Goal: Transaction & Acquisition: Purchase product/service

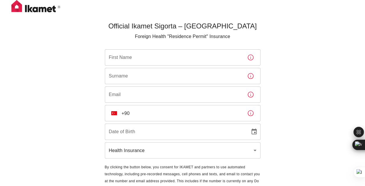
click at [176, 64] on input "First Name" at bounding box center [174, 57] width 138 height 16
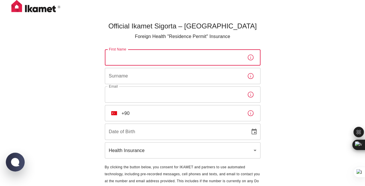
type input "Yasmine"
type input "yasmm786@gmail.com"
type input "22/10/2004"
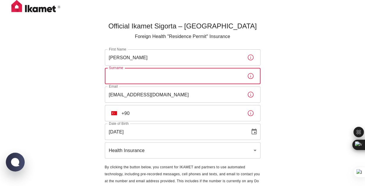
click at [172, 78] on input "Surname" at bounding box center [174, 76] width 138 height 16
type input "Mahomed"
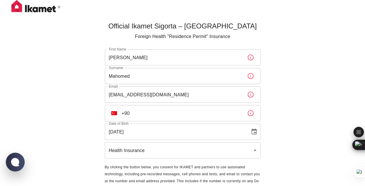
click at [277, 88] on div "Official Ikamet Sigorta – Turkey Foreign Health "Residence Permit" Insurance Fi…" at bounding box center [182, 106] width 365 height 212
click at [169, 117] on input "+90" at bounding box center [182, 113] width 121 height 16
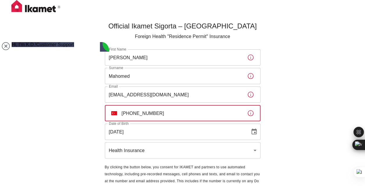
type input "+90 539 223 39 27"
click at [309, 95] on div "Official Ikamet Sigorta – Turkey Foreign Health "Residence Permit" Insurance Fi…" at bounding box center [182, 106] width 365 height 212
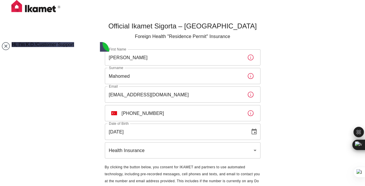
scroll to position [26, 0]
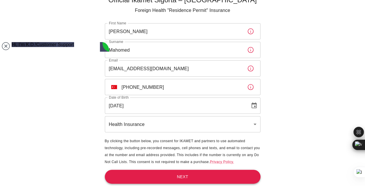
click at [203, 176] on button "Next" at bounding box center [183, 177] width 156 height 14
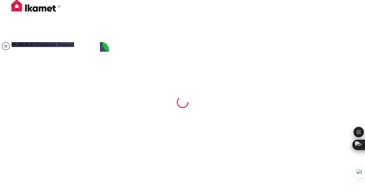
scroll to position [1, 0]
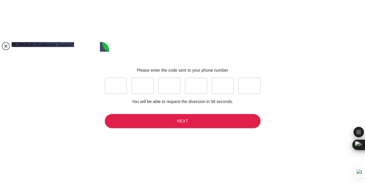
click at [3, 47] on jdiv at bounding box center [6, 46] width 8 height 8
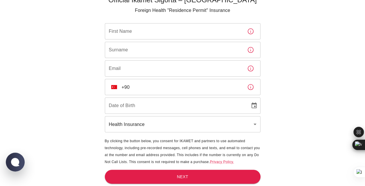
scroll to position [4, 0]
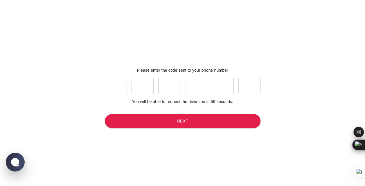
click at [109, 86] on input "text" at bounding box center [116, 86] width 22 height 16
type input "2"
type input "8"
type input "0"
type input "4"
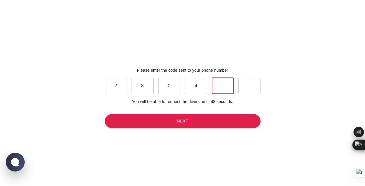
type input "0"
type input "8"
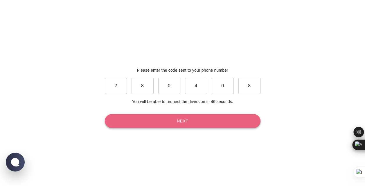
click at [151, 125] on button "Next" at bounding box center [183, 121] width 156 height 14
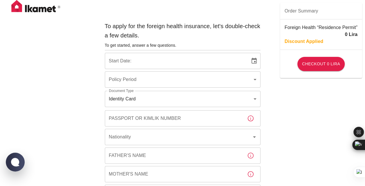
type input "b7343ef8-d55e-4554-96a8-76e30347e985"
type input "15/10/2025"
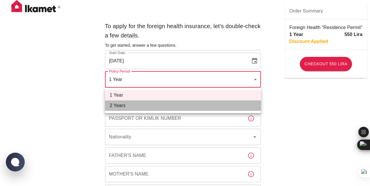
click at [168, 103] on li "2 Years" at bounding box center [183, 106] width 156 height 10
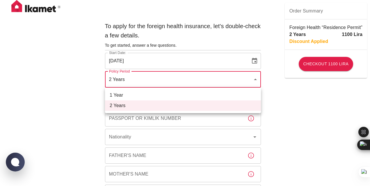
click at [172, 93] on li "1 Year" at bounding box center [183, 95] width 156 height 10
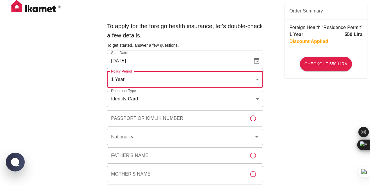
type input "b7343ef8-d55e-4554-96a8-76e30347e985"
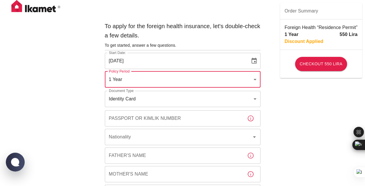
scroll to position [6, 0]
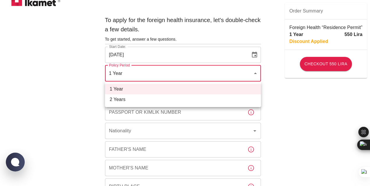
click at [179, 75] on div at bounding box center [185, 93] width 370 height 186
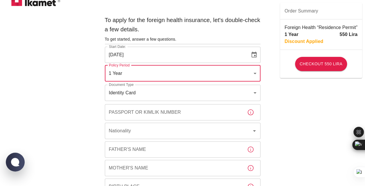
scroll to position [44, 0]
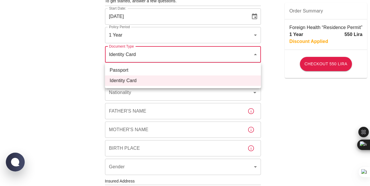
click at [170, 57] on body "To apply for the foreign health insurance, let's double-check a few details. To…" at bounding box center [185, 181] width 370 height 451
click at [170, 57] on div at bounding box center [185, 93] width 370 height 186
click at [167, 62] on body "To apply for the foreign health insurance, let's double-check a few details. To…" at bounding box center [185, 181] width 370 height 451
click at [167, 62] on div at bounding box center [185, 93] width 370 height 186
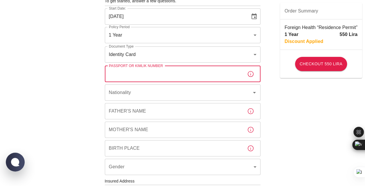
click at [166, 76] on input "Passport or Kimlik Number" at bounding box center [174, 74] width 138 height 16
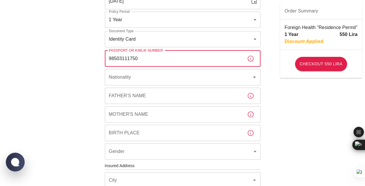
scroll to position [81, 0]
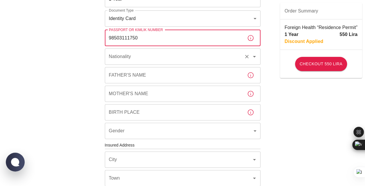
type input "98503111750"
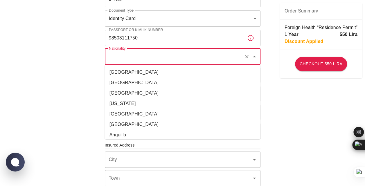
click at [153, 60] on input "Nationality" at bounding box center [175, 56] width 134 height 11
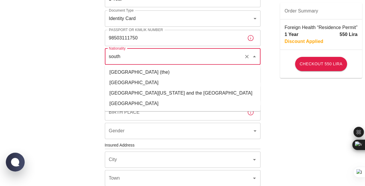
click at [155, 85] on li "[GEOGRAPHIC_DATA]" at bounding box center [183, 83] width 156 height 10
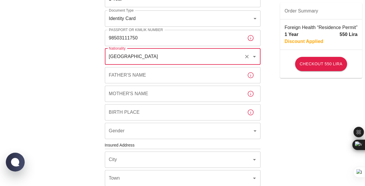
type input "[GEOGRAPHIC_DATA]"
click at [153, 77] on input "Father's Name" at bounding box center [174, 75] width 138 height 16
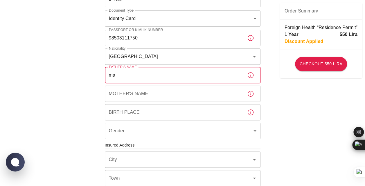
type input "m"
type input "Mahomed Asif"
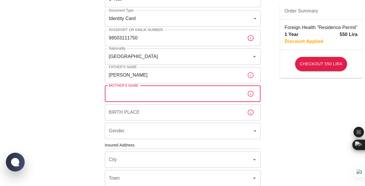
click at [155, 97] on input "Mother's Name" at bounding box center [174, 94] width 138 height 16
type input "M"
type input "Nasreen"
click at [161, 118] on input "Birth Place" at bounding box center [174, 112] width 138 height 16
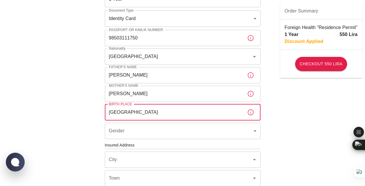
type input "[GEOGRAPHIC_DATA]"
click at [164, 126] on body "To apply for the foreign health insurance, let's double-check a few details. To…" at bounding box center [182, 144] width 365 height 451
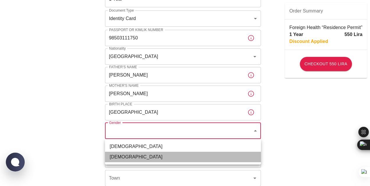
click at [140, 158] on li "Female" at bounding box center [183, 157] width 156 height 10
type input "female"
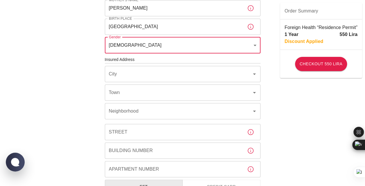
scroll to position [167, 0]
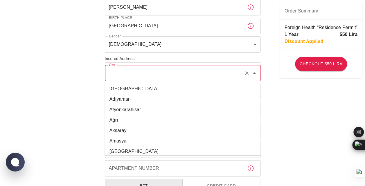
click at [198, 73] on input "City" at bounding box center [175, 73] width 134 height 11
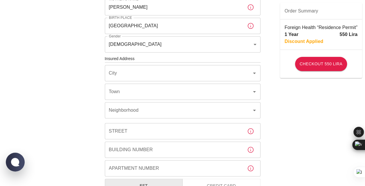
click at [296, 93] on div "To apply for the foreign health insurance, let's double-check a few details. To…" at bounding box center [182, 58] width 365 height 451
click at [196, 72] on input "City" at bounding box center [175, 73] width 134 height 11
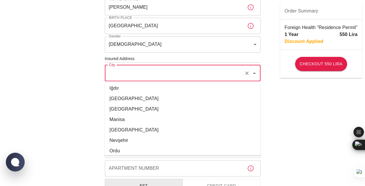
scroll to position [127, 0]
click at [148, 99] on li "İstanbul" at bounding box center [183, 98] width 156 height 10
type input "İstanbul"
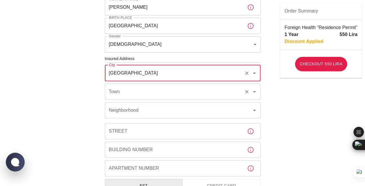
click at [152, 98] on div "Town" at bounding box center [183, 92] width 156 height 16
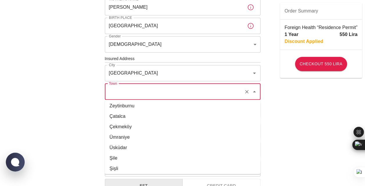
scroll to position [337, 0]
click at [143, 106] on li "Zeytinburnu" at bounding box center [183, 106] width 156 height 10
type input "Zeytinburnu"
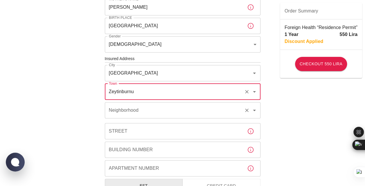
click at [147, 111] on input "Neighborhood" at bounding box center [175, 110] width 134 height 11
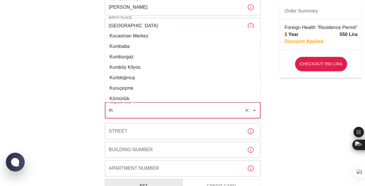
scroll to position [0, 0]
click at [134, 96] on li "Maltepe" at bounding box center [183, 98] width 156 height 10
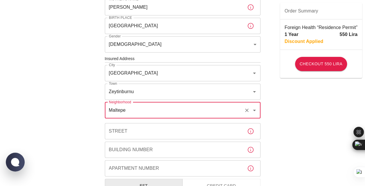
type input "Maltepe"
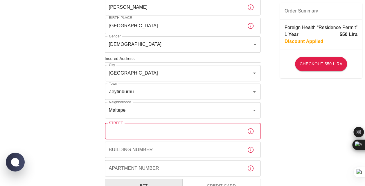
click at [134, 131] on input "Street" at bounding box center [174, 131] width 138 height 16
type input "askeri firin sk"
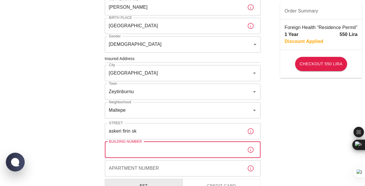
click at [140, 152] on input "Building Number" at bounding box center [174, 150] width 138 height 16
type input "10"
click at [142, 166] on div "Apartment Number Apartment Number" at bounding box center [183, 168] width 156 height 16
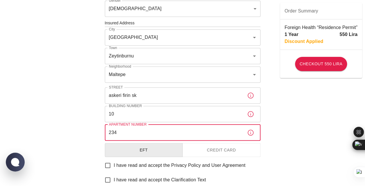
scroll to position [204, 0]
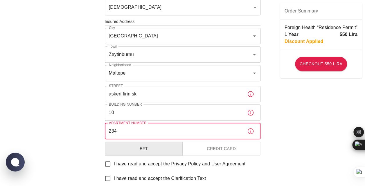
type input "234"
click at [188, 151] on button "Credit Card" at bounding box center [222, 149] width 78 height 14
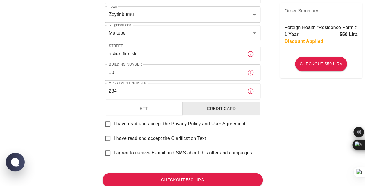
scroll to position [248, 0]
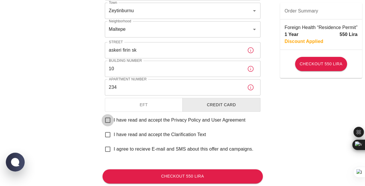
click at [106, 121] on input "I have read and accept the Privacy Policy and User Agreement" at bounding box center [108, 120] width 12 height 12
checkbox input "true"
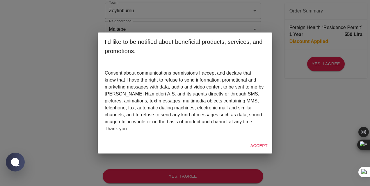
click at [269, 137] on div "Consent about communications permissions I accept and declare that I know that …" at bounding box center [185, 99] width 174 height 78
click at [264, 154] on div "I'd like to be notified about beneficial products, services, and promotions. Co…" at bounding box center [185, 93] width 370 height 186
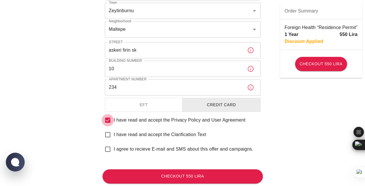
click at [110, 136] on input "I have read and accept the Clarification Text" at bounding box center [108, 135] width 12 height 12
checkbox input "true"
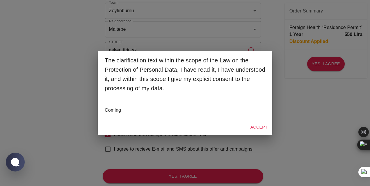
click at [106, 146] on div "The clarification text within the scope of the Law on the Protection of Persona…" at bounding box center [185, 93] width 370 height 186
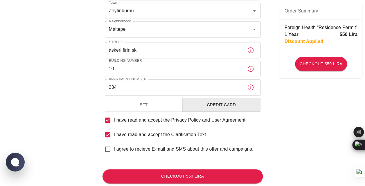
click at [110, 151] on input "I agree to recieve E-mail and SMS about this offer and campaigns." at bounding box center [108, 149] width 12 height 12
checkbox input "true"
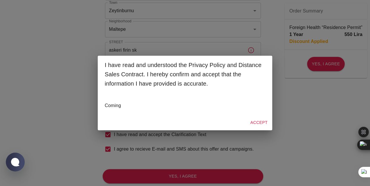
click at [254, 124] on button "Accept" at bounding box center [259, 122] width 22 height 11
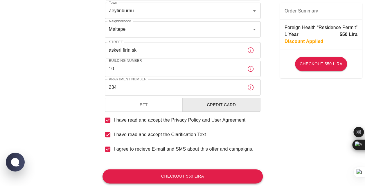
click at [210, 181] on button "Checkout 550 Lira" at bounding box center [183, 176] width 160 height 14
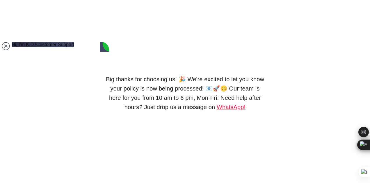
type textarea "how long do you take to send documents?"
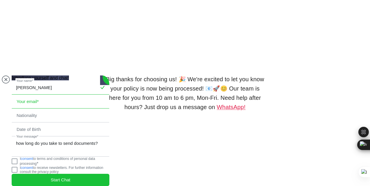
type input "[PERSON_NAME]"
click at [63, 95] on input "email" at bounding box center [60, 101] width 97 height 13
type input "[EMAIL_ADDRESS][DOMAIN_NAME]"
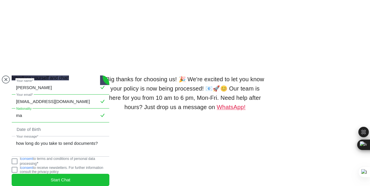
type input "m"
type input "[GEOGRAPHIC_DATA]"
click at [57, 123] on input "tel" at bounding box center [60, 129] width 97 height 13
type input "2"
type input "[DATE]"
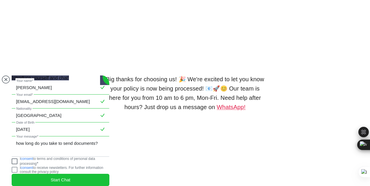
click at [17, 160] on jdiv at bounding box center [15, 162] width 6 height 6
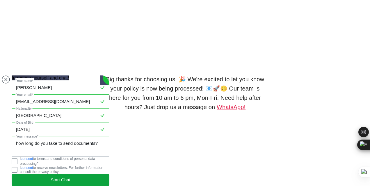
click at [44, 174] on jdiv "Start Chat" at bounding box center [61, 180] width 98 height 12
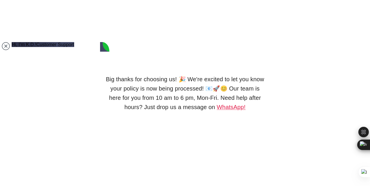
drag, startPoint x: 105, startPoint y: 45, endPoint x: 99, endPoint y: 57, distance: 13.3
click at [99, 57] on jdiv "Hi, I'm K.D.! Customer Support Hi, I'm K.D.! Hello! How may I help you? 13:02 h…" at bounding box center [61, 114] width 98 height 144
drag, startPoint x: 106, startPoint y: 48, endPoint x: 99, endPoint y: 62, distance: 16.1
click at [99, 62] on jdiv "Hi, I'm K.D.! Customer Support Hi, I'm K.D.! Hello! How may I help you? 13:02 h…" at bounding box center [61, 114] width 98 height 144
click at [107, 51] on jdiv at bounding box center [104, 47] width 9 height 10
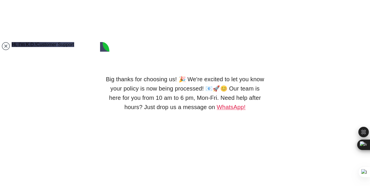
click at [185, 75] on lord-icon at bounding box center [185, 75] width 0 height 0
click at [5, 48] on jdiv at bounding box center [6, 46] width 8 height 8
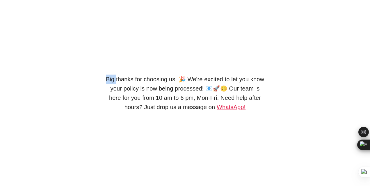
click at [5, 48] on div "Big thanks for choosing us! 🎉 We're excited to let you know your policy is now …" at bounding box center [185, 93] width 370 height 186
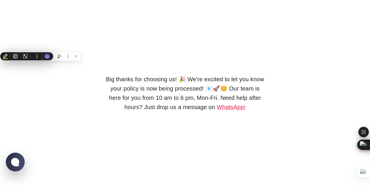
click at [148, 60] on div "Big thanks for choosing us! 🎉 We're excited to let you know your policy is now …" at bounding box center [185, 93] width 160 height 186
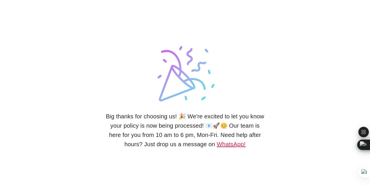
click at [221, 144] on link "WhatsApp!" at bounding box center [231, 144] width 29 height 6
